Goal: Task Accomplishment & Management: Use online tool/utility

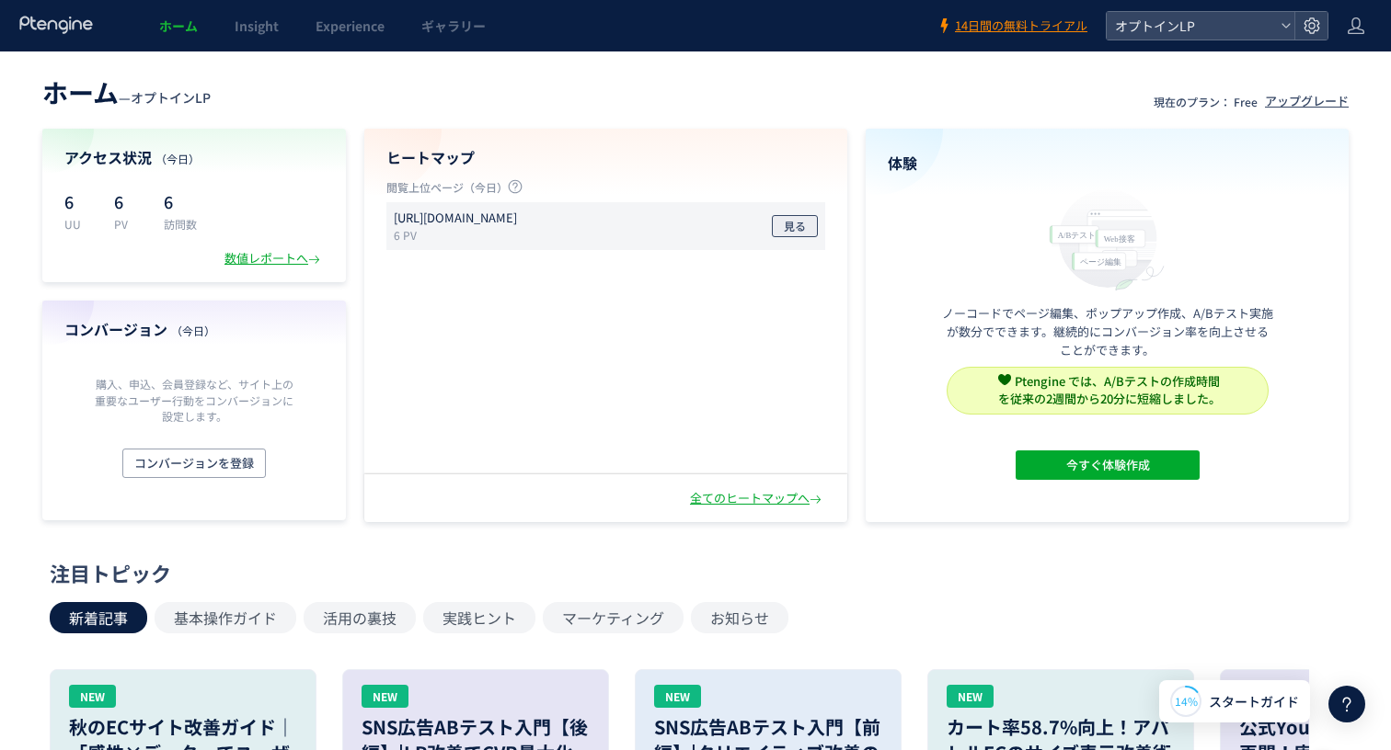
click at [807, 227] on button "見る" at bounding box center [795, 226] width 46 height 22
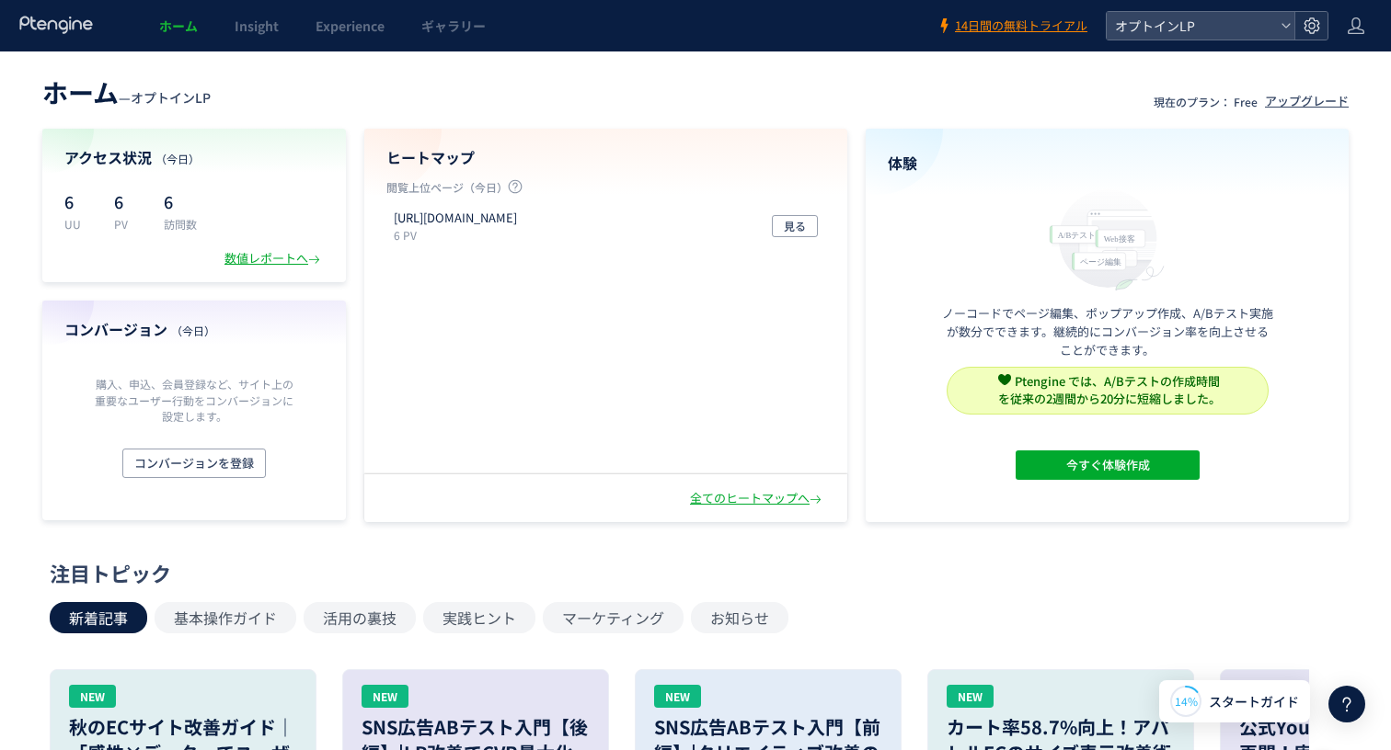
click at [1320, 26] on div at bounding box center [1310, 26] width 33 height 28
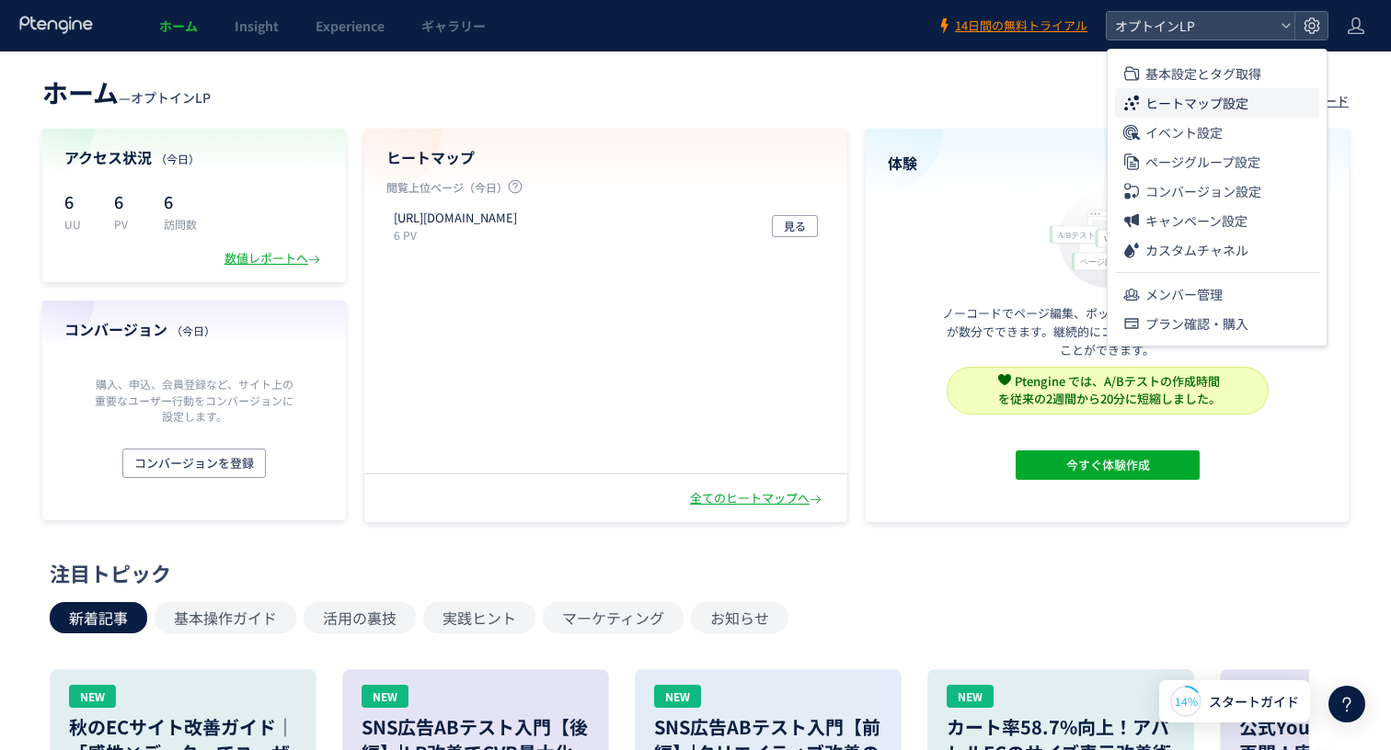
click at [1224, 110] on span "ヒートマップ設定" at bounding box center [1196, 102] width 103 height 29
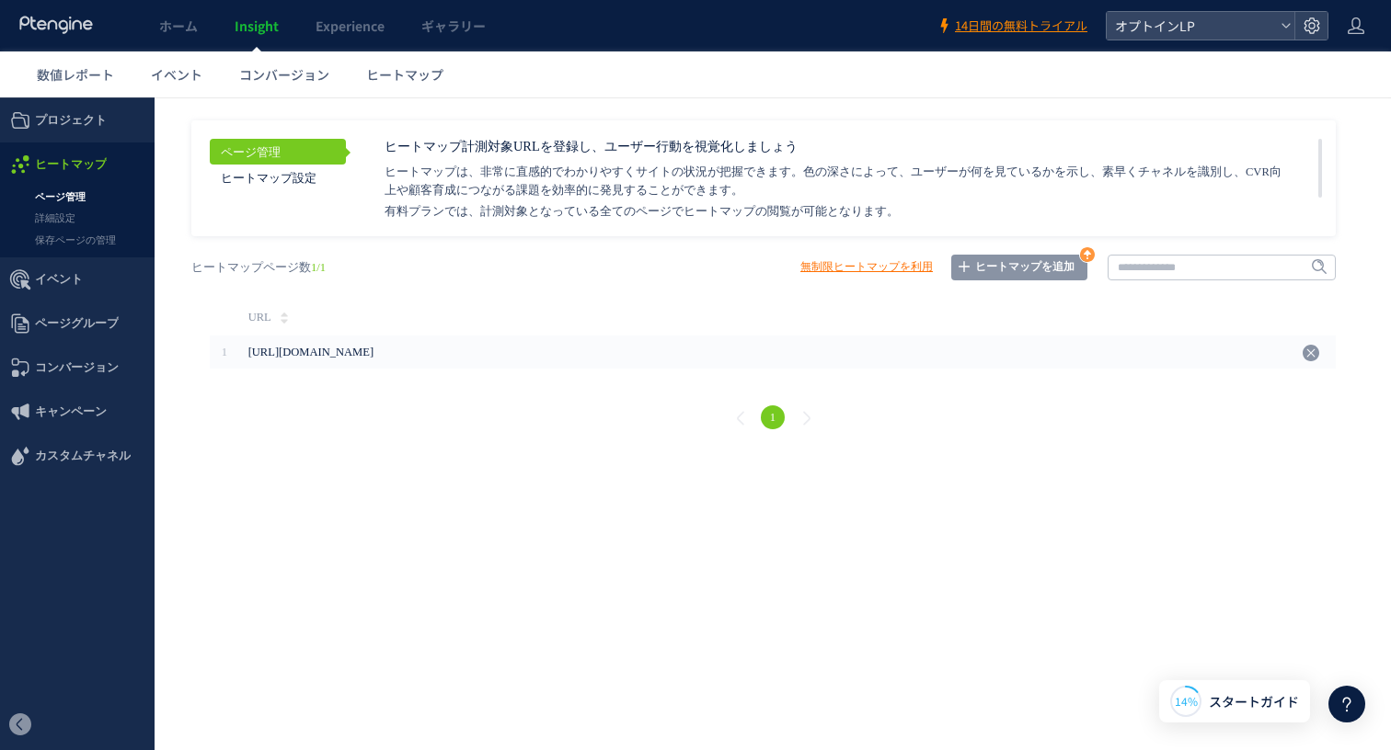
click at [1013, 266] on link "ヒートマップを追加" at bounding box center [1019, 268] width 136 height 26
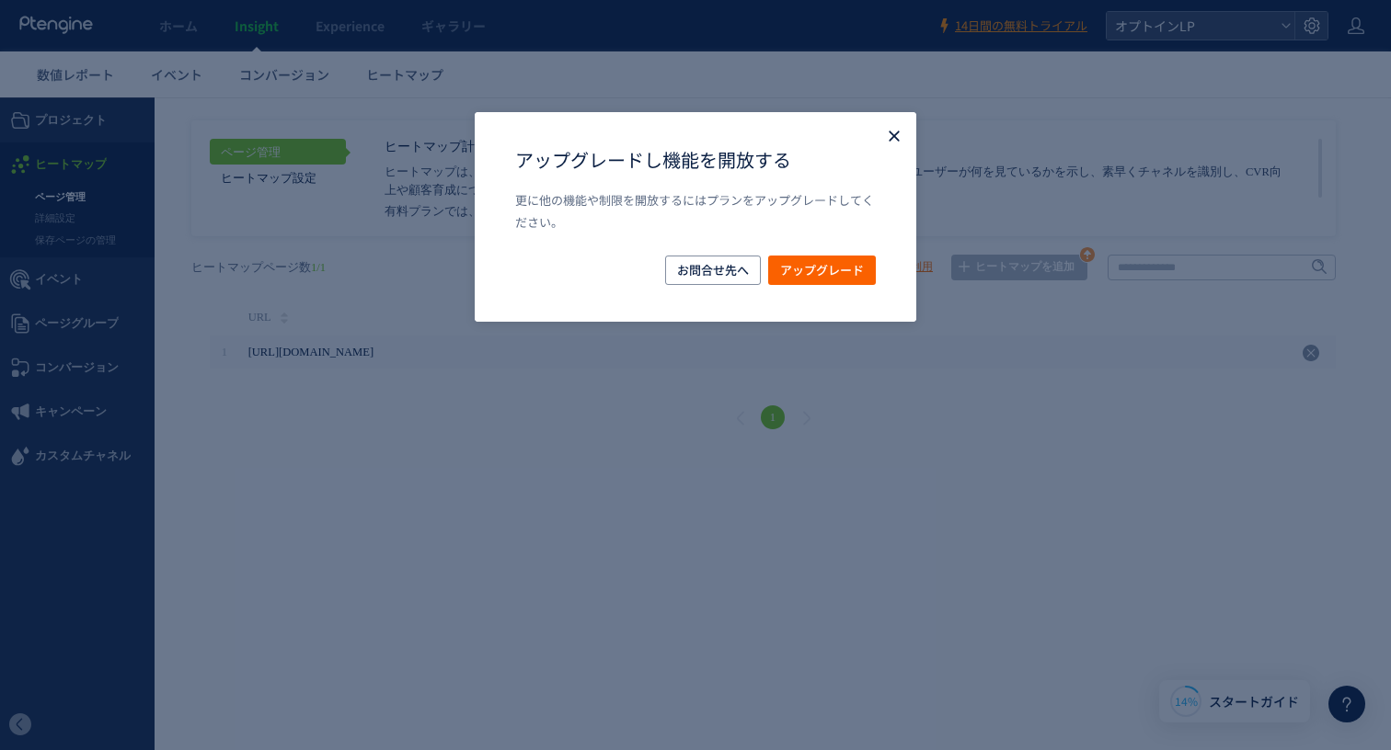
click at [887, 136] on icon "Close" at bounding box center [894, 136] width 18 height 18
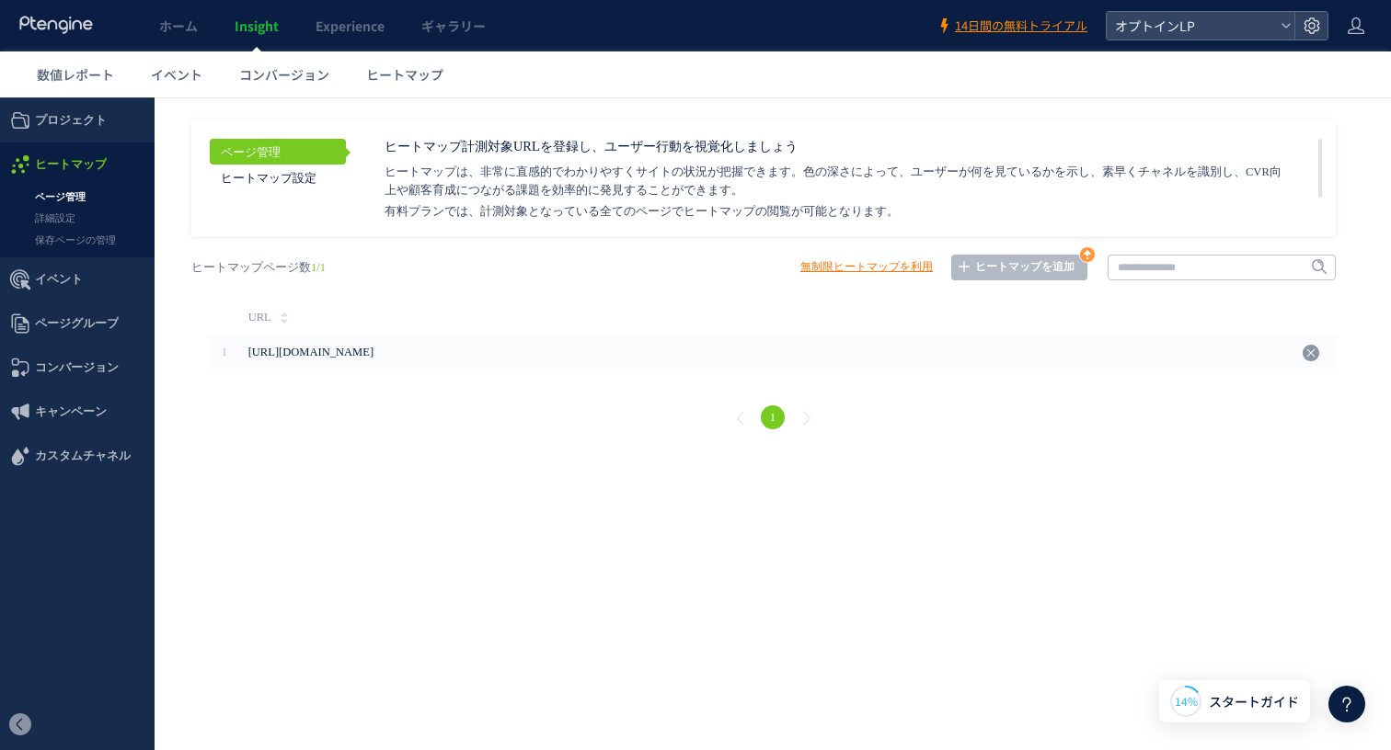
click at [912, 271] on link "無制限ヒートマップを利用" at bounding box center [866, 268] width 132 height 26
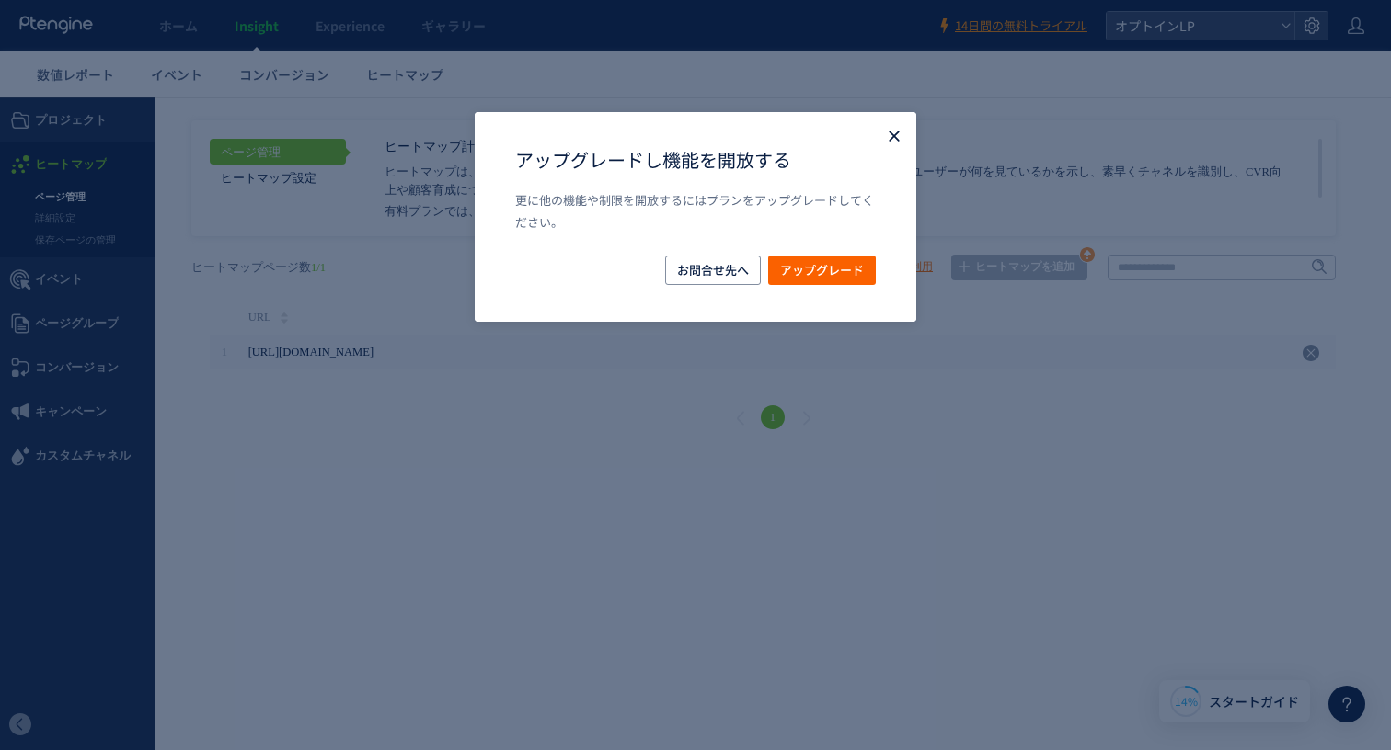
click at [891, 135] on use "Close" at bounding box center [893, 137] width 10 height 10
